Goal: Information Seeking & Learning: Learn about a topic

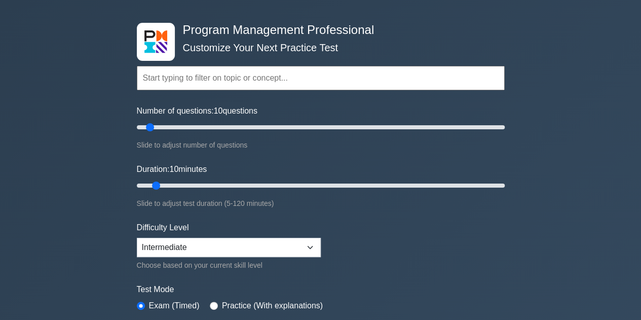
scroll to position [33, 0]
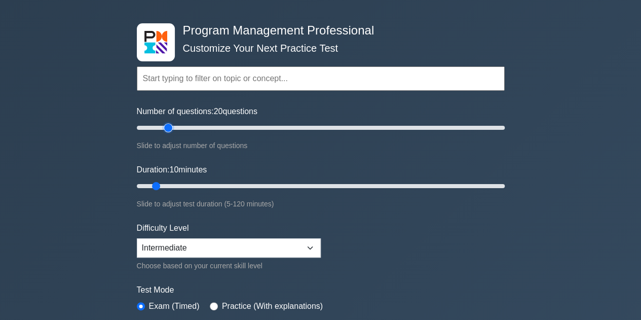
drag, startPoint x: 146, startPoint y: 126, endPoint x: 166, endPoint y: 126, distance: 20.3
type input "20"
click at [166, 126] on input "Number of questions: 20 questions" at bounding box center [321, 128] width 368 height 12
drag, startPoint x: 155, startPoint y: 185, endPoint x: 182, endPoint y: 184, distance: 26.9
type input "20"
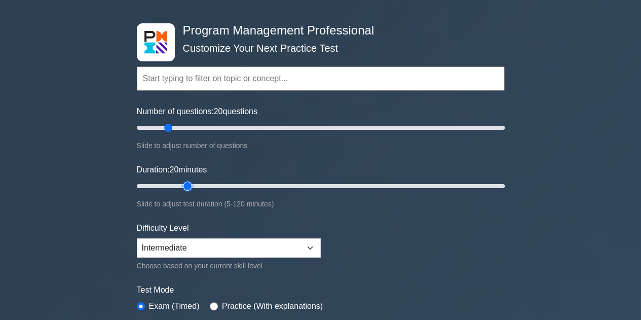
click at [182, 184] on input "Duration: 20 minutes" at bounding box center [321, 186] width 368 height 12
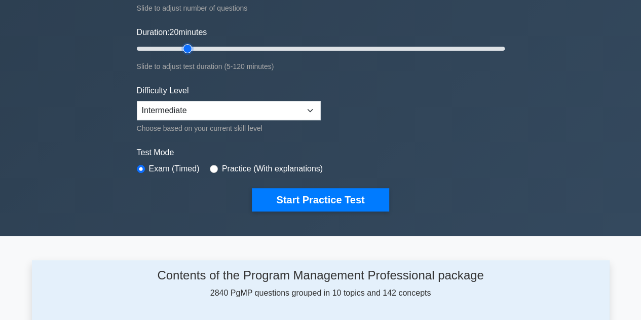
scroll to position [173, 0]
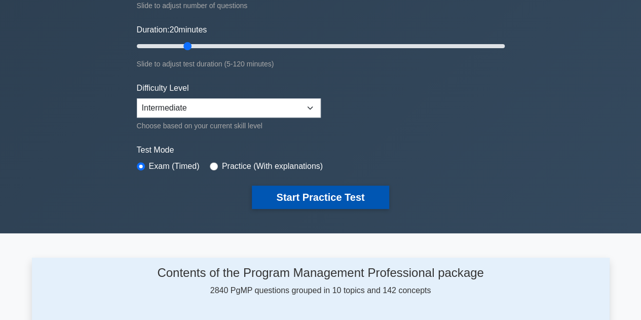
click at [377, 194] on button "Start Practice Test" at bounding box center [320, 196] width 137 height 23
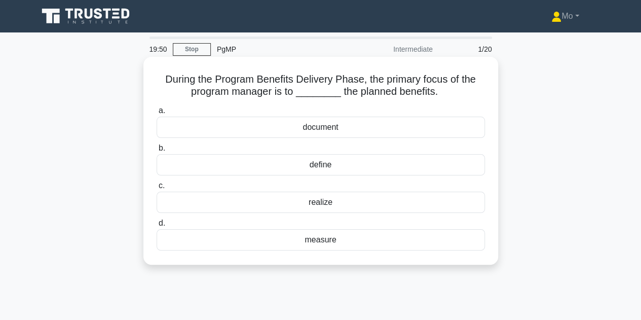
click at [288, 197] on div "realize" at bounding box center [320, 201] width 328 height 21
click at [156, 189] on input "c. realize" at bounding box center [156, 185] width 0 height 7
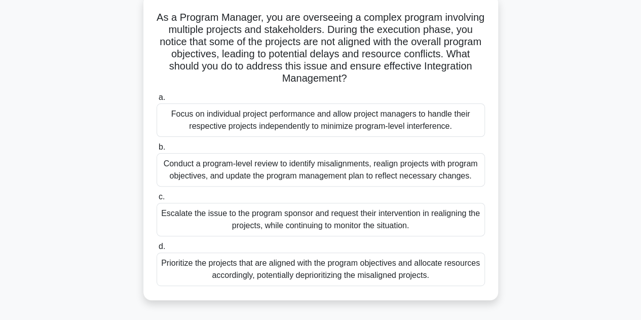
scroll to position [65, 0]
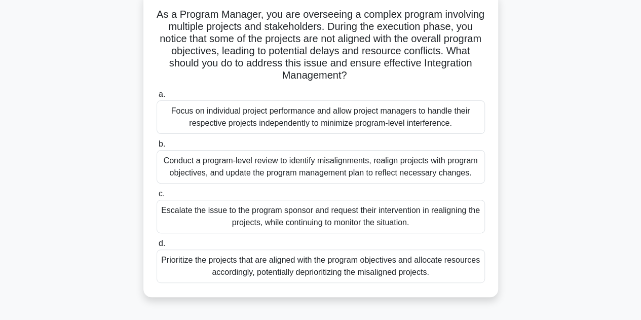
click at [290, 169] on div "Conduct a program-level review to identify misalignments, realign projects with…" at bounding box center [320, 166] width 328 height 33
click at [156, 147] on input "b. Conduct a program-level review to identify misalignments, realign projects w…" at bounding box center [156, 144] width 0 height 7
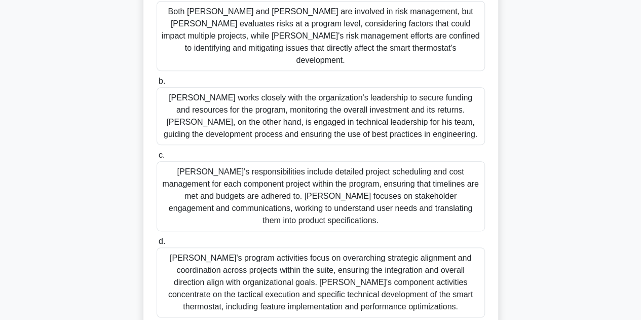
scroll to position [190, 0]
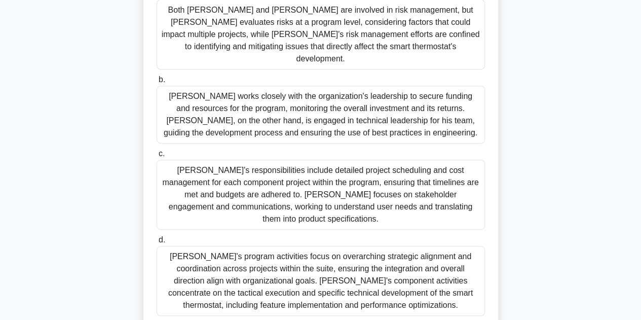
click at [252, 246] on div "Sarah's program activities focus on overarching strategic alignment and coordin…" at bounding box center [320, 281] width 328 height 70
click at [156, 238] on input "d. Sarah's program activities focus on overarching strategic alignment and coor…" at bounding box center [156, 239] width 0 height 7
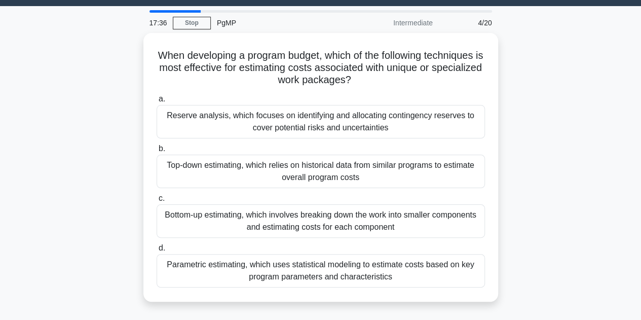
scroll to position [27, 0]
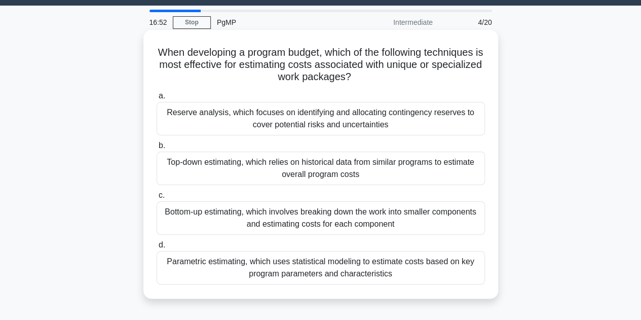
click at [216, 222] on div "Bottom-up estimating, which involves breaking down the work into smaller compon…" at bounding box center [320, 217] width 328 height 33
click at [156, 199] on input "c. Bottom-up estimating, which involves breaking down the work into smaller com…" at bounding box center [156, 195] width 0 height 7
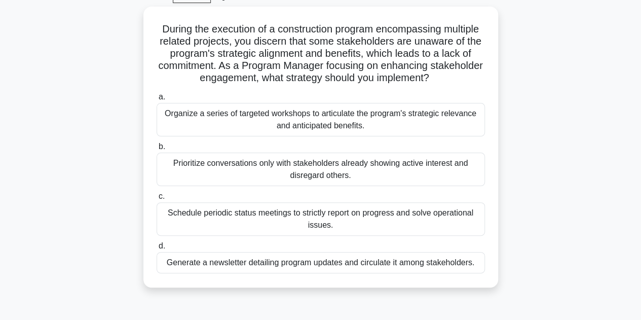
scroll to position [55, 0]
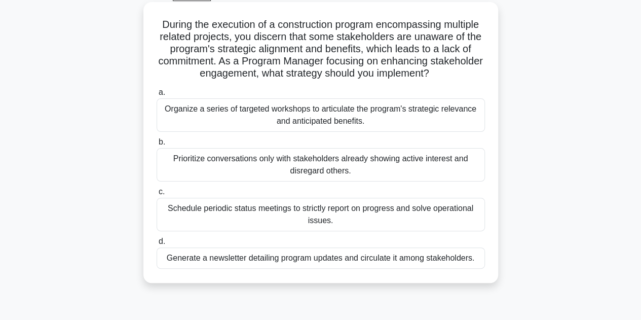
click at [312, 111] on div "Organize a series of targeted workshops to articulate the program's strategic r…" at bounding box center [320, 114] width 328 height 33
click at [156, 96] on input "a. Organize a series of targeted workshops to articulate the program's strategi…" at bounding box center [156, 92] width 0 height 7
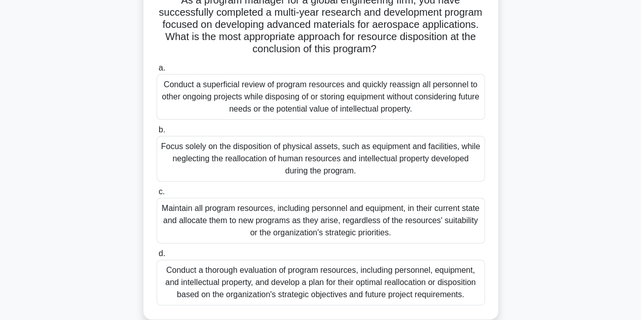
scroll to position [81, 0]
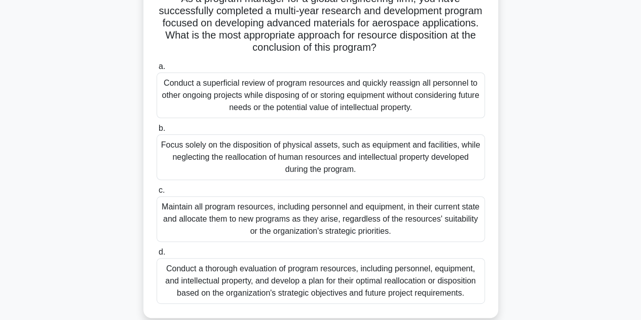
click at [324, 261] on div "Conduct a thorough evaluation of program resources, including personnel, equipm…" at bounding box center [320, 281] width 328 height 46
click at [156, 255] on input "d. Conduct a thorough evaluation of program resources, including personnel, equ…" at bounding box center [156, 252] width 0 height 7
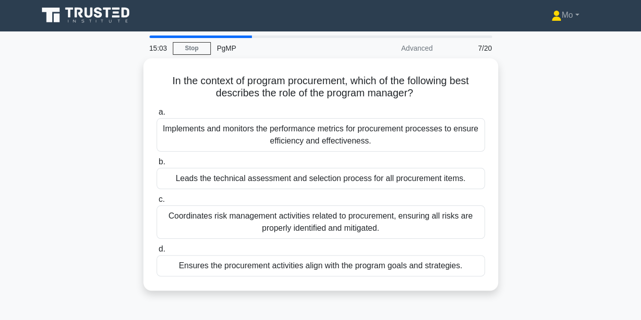
scroll to position [0, 0]
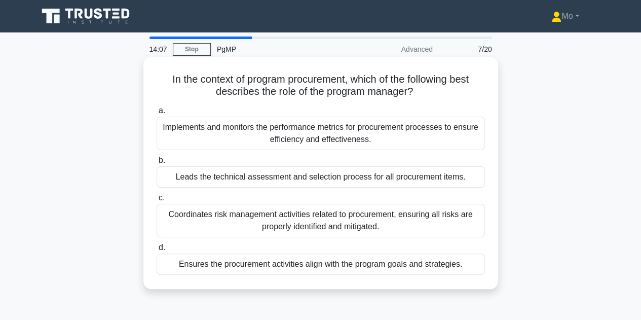
click at [251, 268] on div "Ensures the procurement activities align with the program goals and strategies." at bounding box center [320, 263] width 328 height 21
click at [156, 251] on input "d. Ensures the procurement activities align with the program goals and strategi…" at bounding box center [156, 247] width 0 height 7
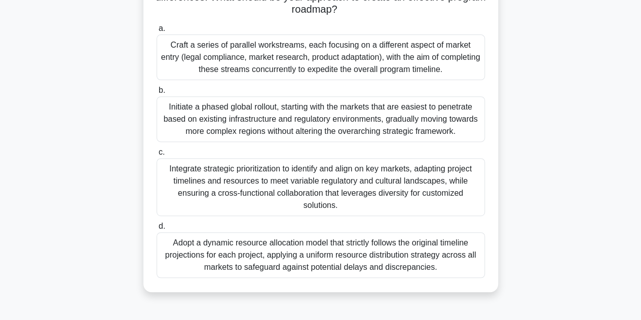
scroll to position [155, 0]
click at [220, 242] on div "Adopt a dynamic resource allocation model that strictly follows the original ti…" at bounding box center [320, 254] width 328 height 46
click at [156, 229] on input "d. Adopt a dynamic resource allocation model that strictly follows the original…" at bounding box center [156, 225] width 0 height 7
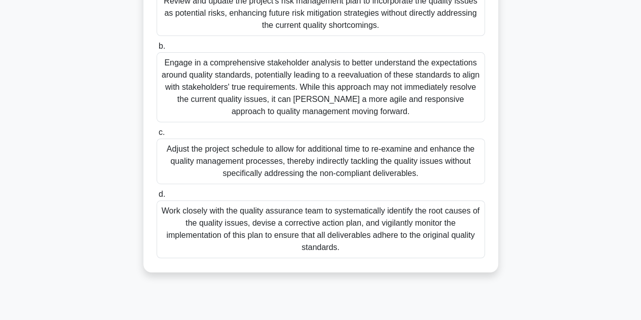
scroll to position [166, 0]
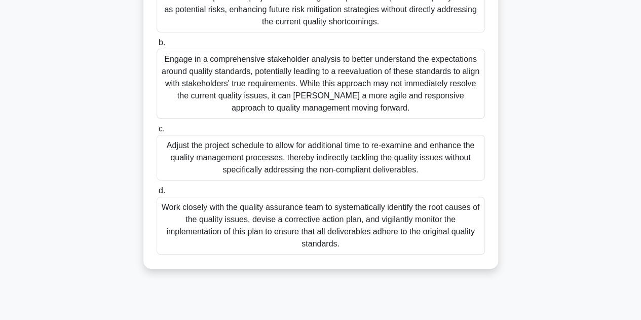
click at [302, 233] on div "Work closely with the quality assurance team to systematically identify the roo…" at bounding box center [320, 225] width 328 height 58
click at [156, 194] on input "d. Work closely with the quality assurance team to systematically identify the …" at bounding box center [156, 190] width 0 height 7
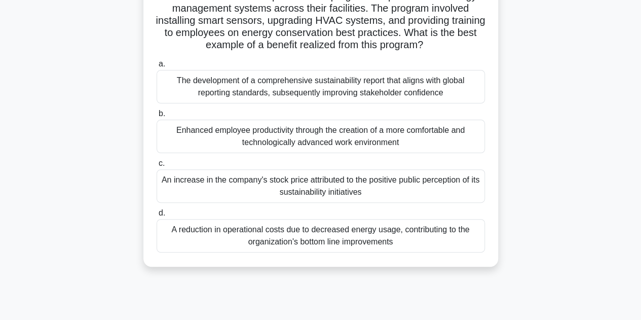
scroll to position [0, 0]
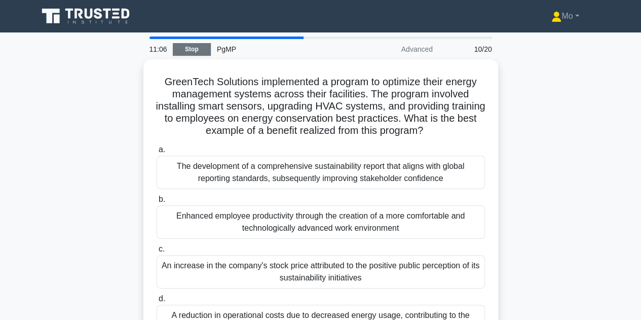
click at [195, 49] on link "Stop" at bounding box center [192, 49] width 38 height 13
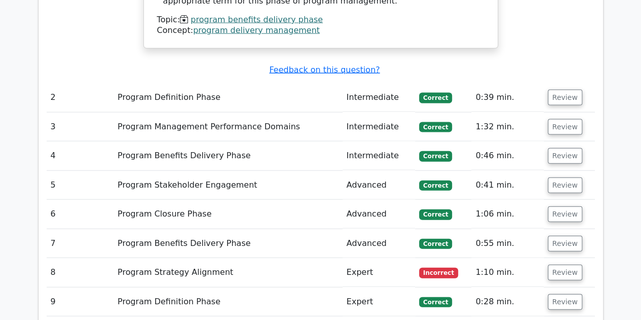
scroll to position [1057, 0]
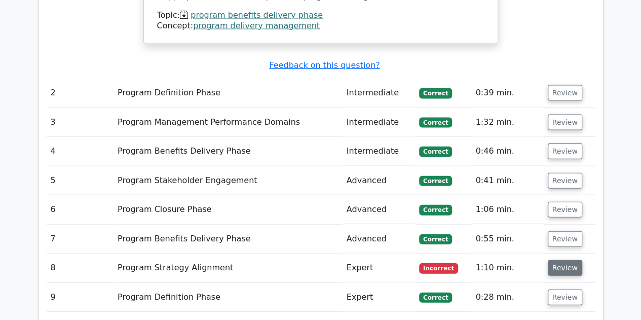
click at [574, 260] on button "Review" at bounding box center [564, 268] width 34 height 16
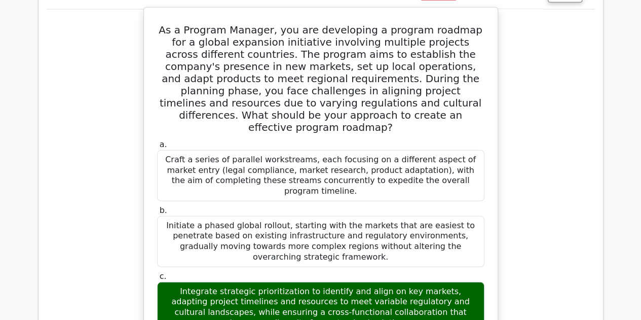
scroll to position [1328, 0]
